Goal: Communication & Community: Connect with others

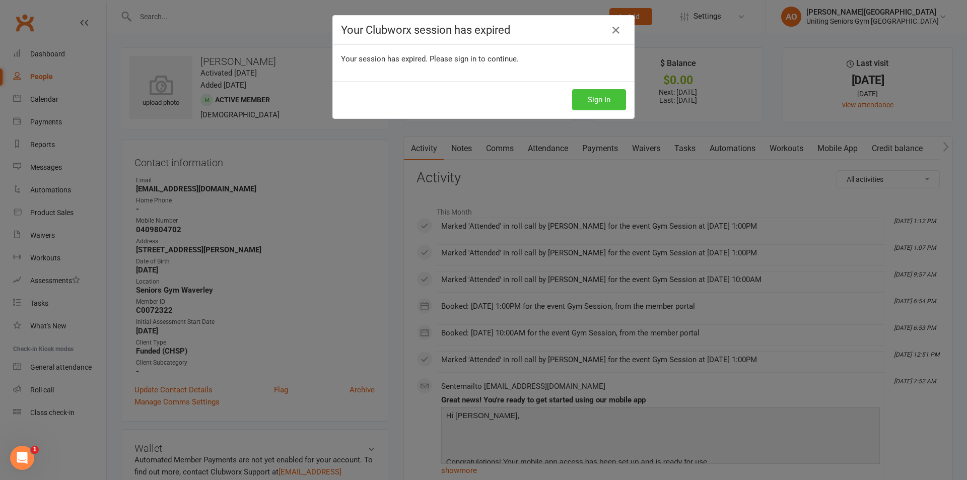
click at [592, 101] on button "Sign In" at bounding box center [599, 99] width 54 height 21
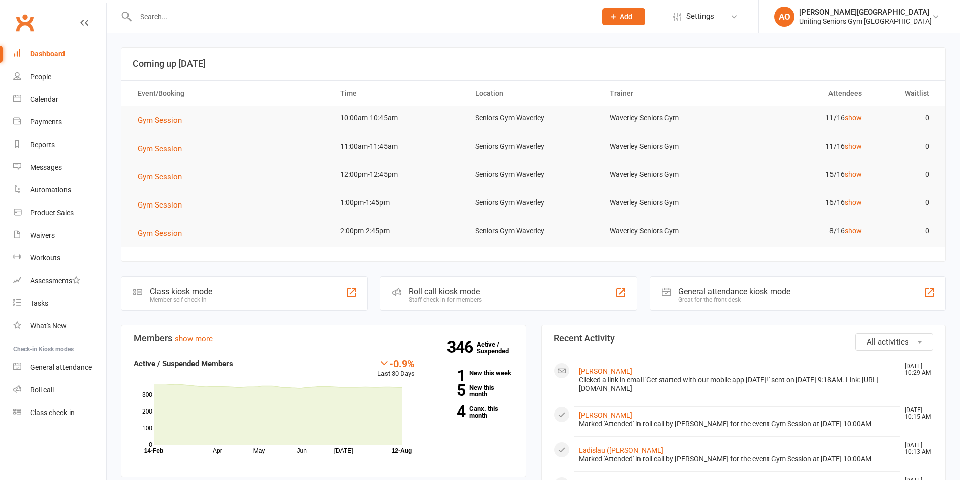
click at [175, 17] on input "text" at bounding box center [360, 17] width 456 height 14
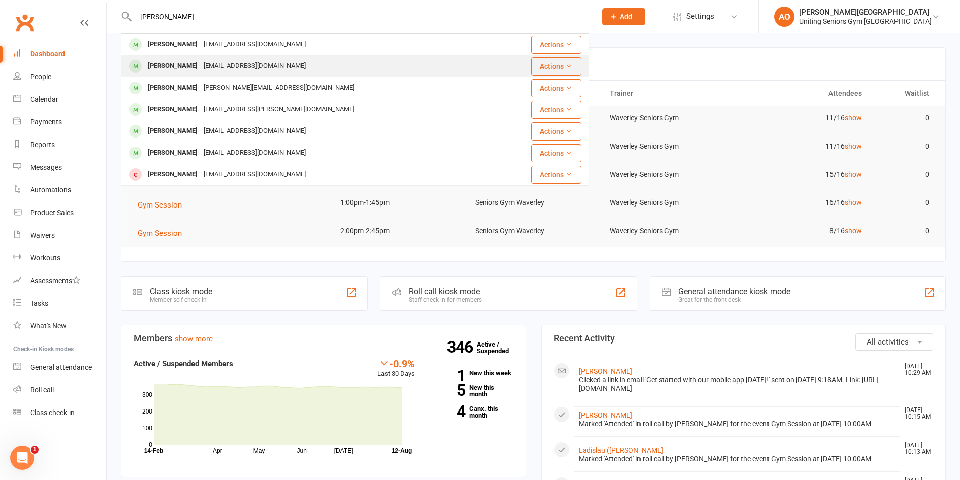
type input "jane"
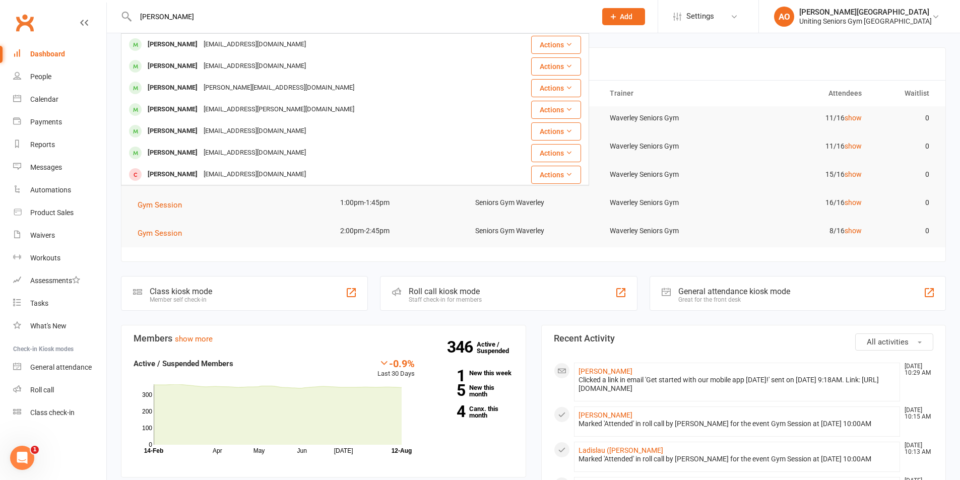
click at [216, 68] on div "janeschwager@gmail.com" at bounding box center [254, 66] width 108 height 15
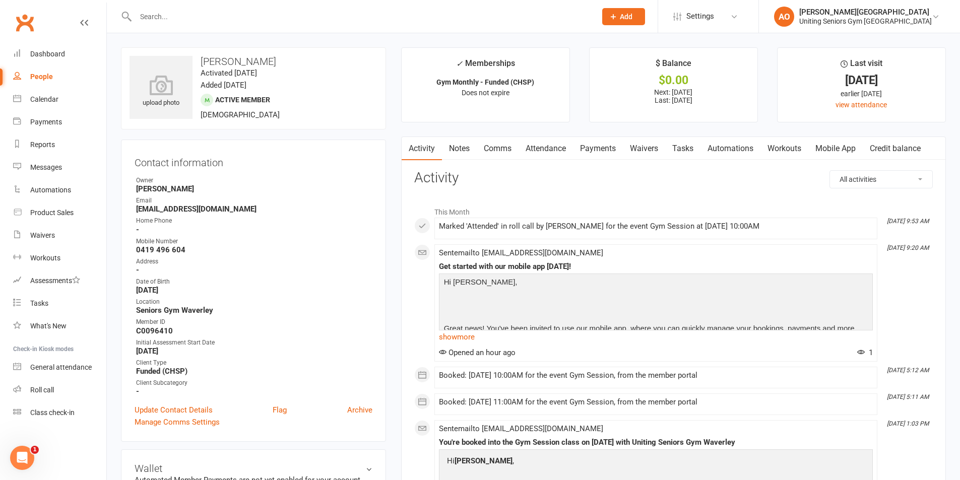
click at [838, 143] on link "Mobile App" at bounding box center [835, 148] width 54 height 23
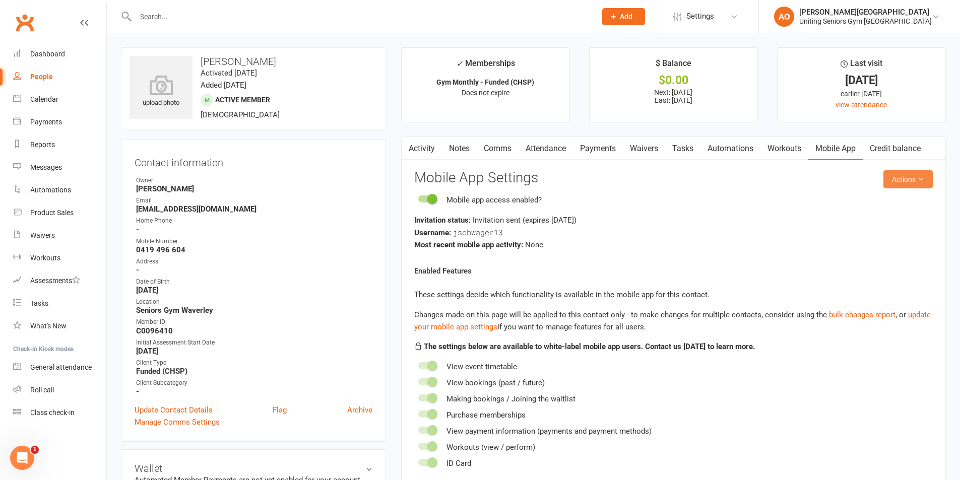
click at [907, 174] on button "Actions" at bounding box center [907, 179] width 49 height 18
click at [882, 224] on link "Send invitation SMS" at bounding box center [875, 222] width 100 height 20
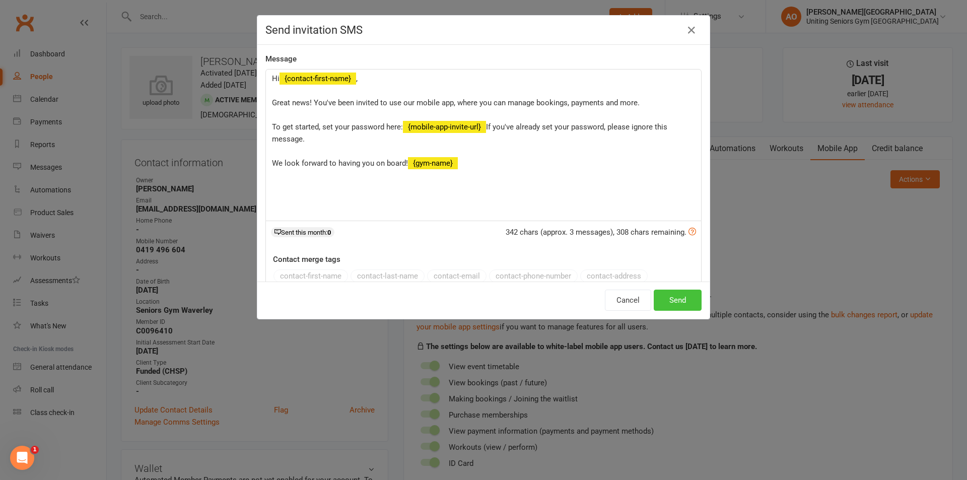
click at [682, 293] on button "Send" at bounding box center [678, 300] width 48 height 21
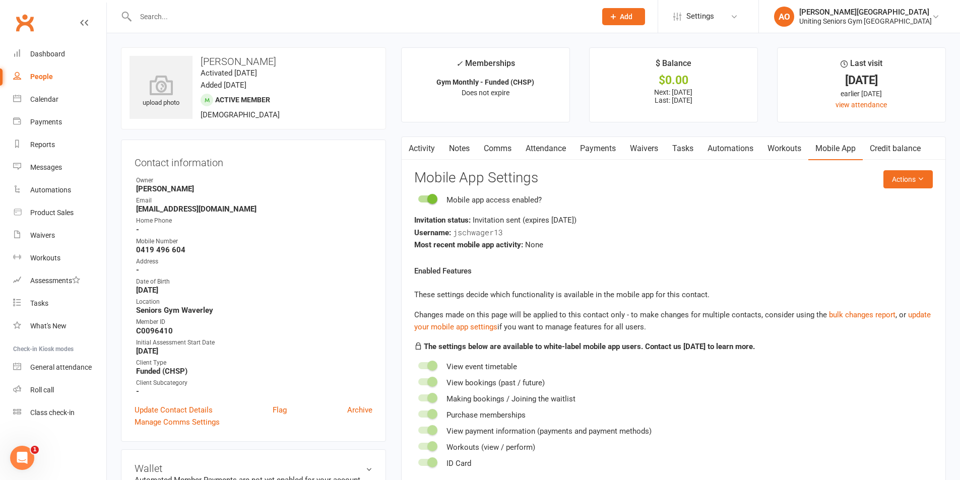
click at [193, 21] on input "text" at bounding box center [360, 17] width 456 height 14
